Goal: Task Accomplishment & Management: Use online tool/utility

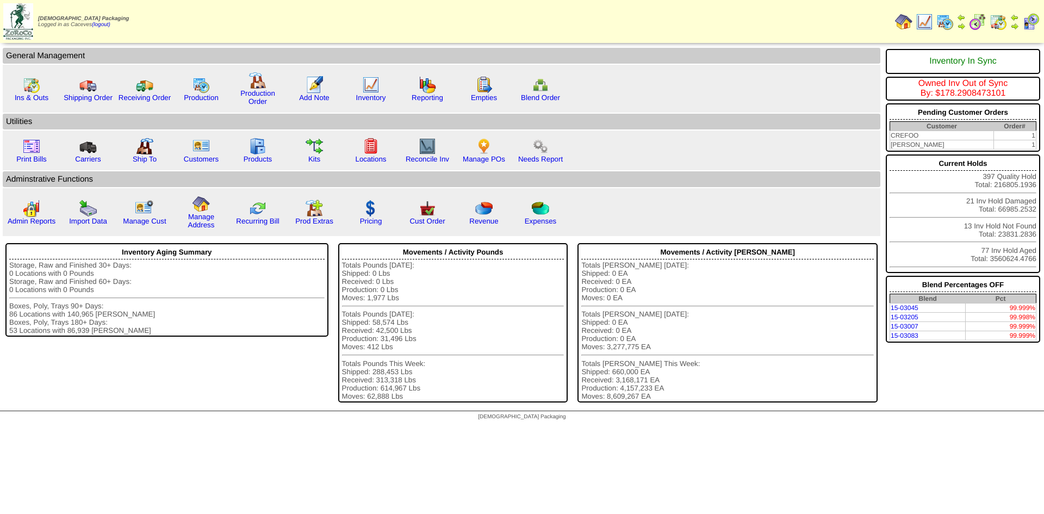
click at [943, 30] on img at bounding box center [944, 21] width 17 height 17
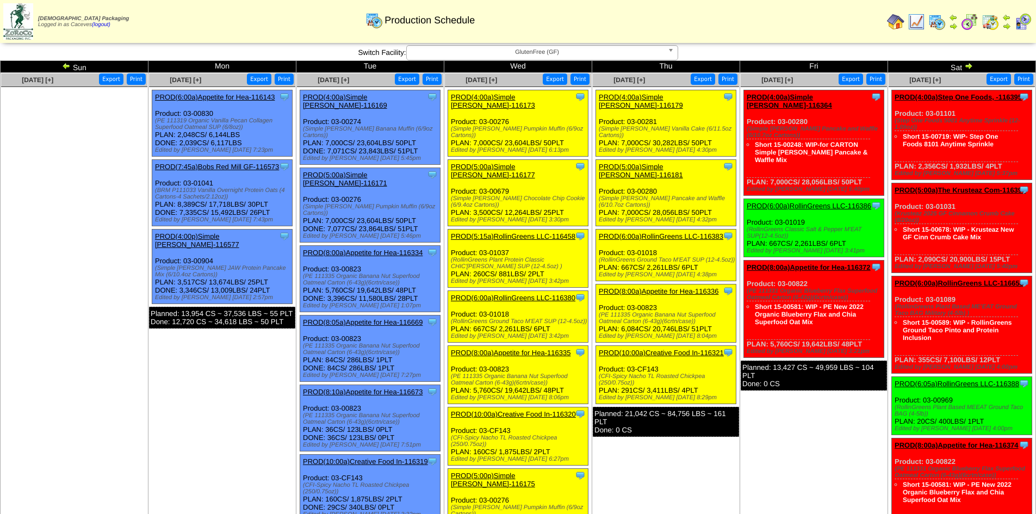
click at [532, 471] on link "PROD(5:00p)Simple [PERSON_NAME]-116175" at bounding box center [493, 479] width 84 height 16
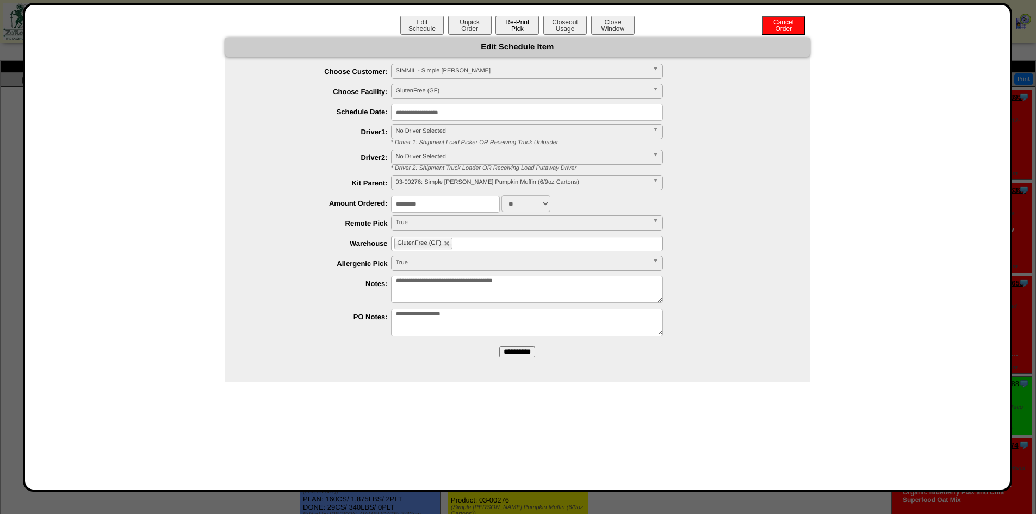
click at [515, 31] on button "Re-Print Pick" at bounding box center [517, 25] width 44 height 19
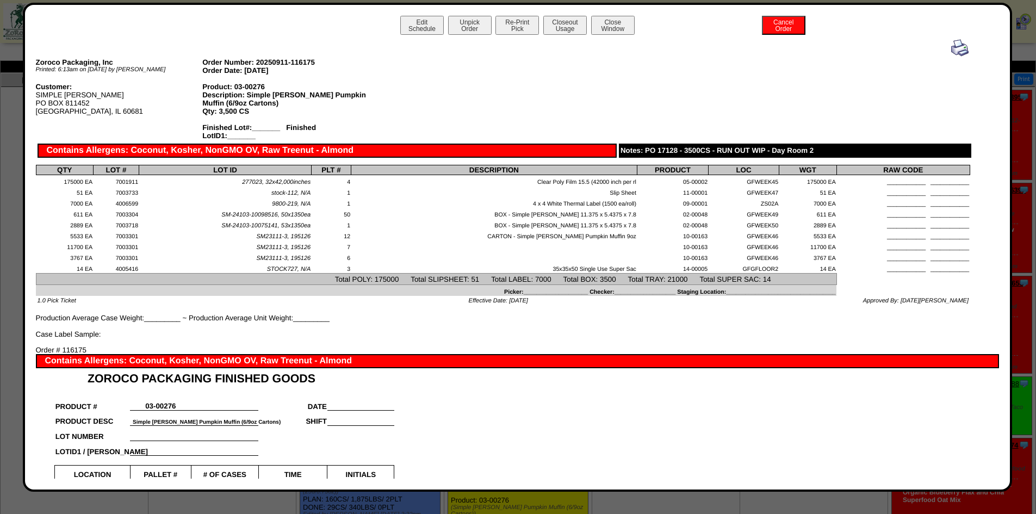
click at [954, 52] on img at bounding box center [959, 47] width 17 height 17
